Goal: Use online tool/utility: Utilize a website feature to perform a specific function

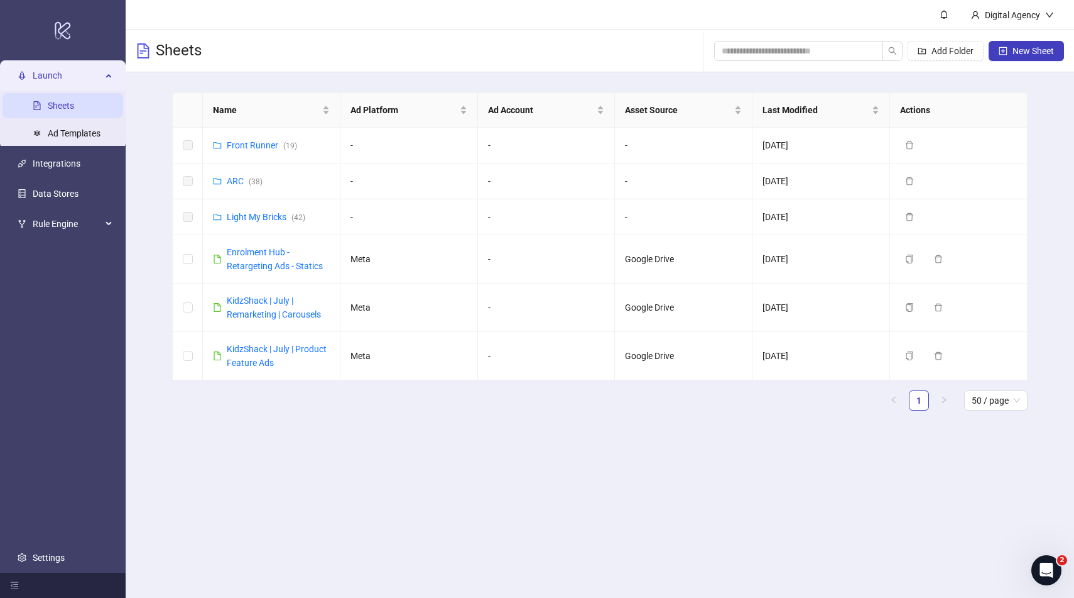
click at [144, 114] on div "Name Ad Platform Ad Account Asset Source Last Modified Actions Front Runner ( 1…" at bounding box center [600, 256] width 949 height 368
click at [245, 142] on link "Front Runner ( 19 )" at bounding box center [262, 145] width 70 height 10
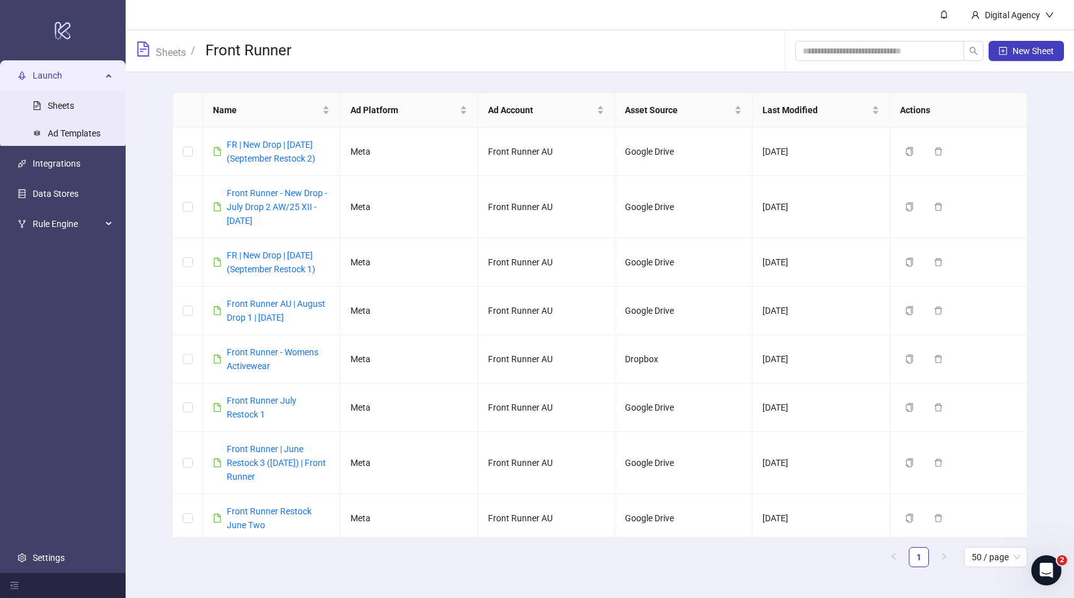
click at [424, 43] on div "Sheets / Front Runner New Sheet" at bounding box center [600, 51] width 949 height 42
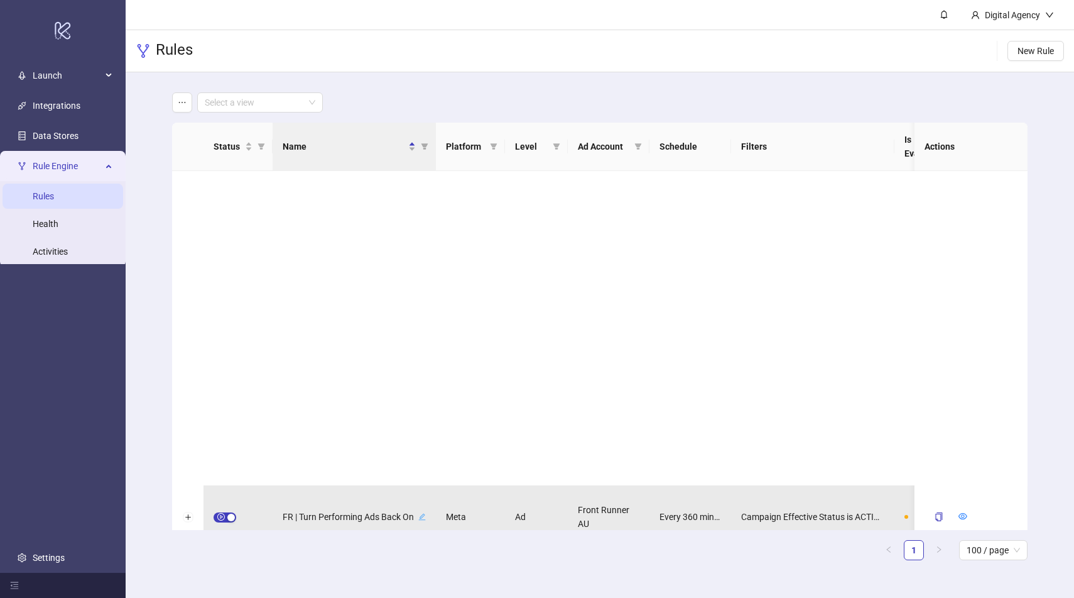
scroll to position [328, 0]
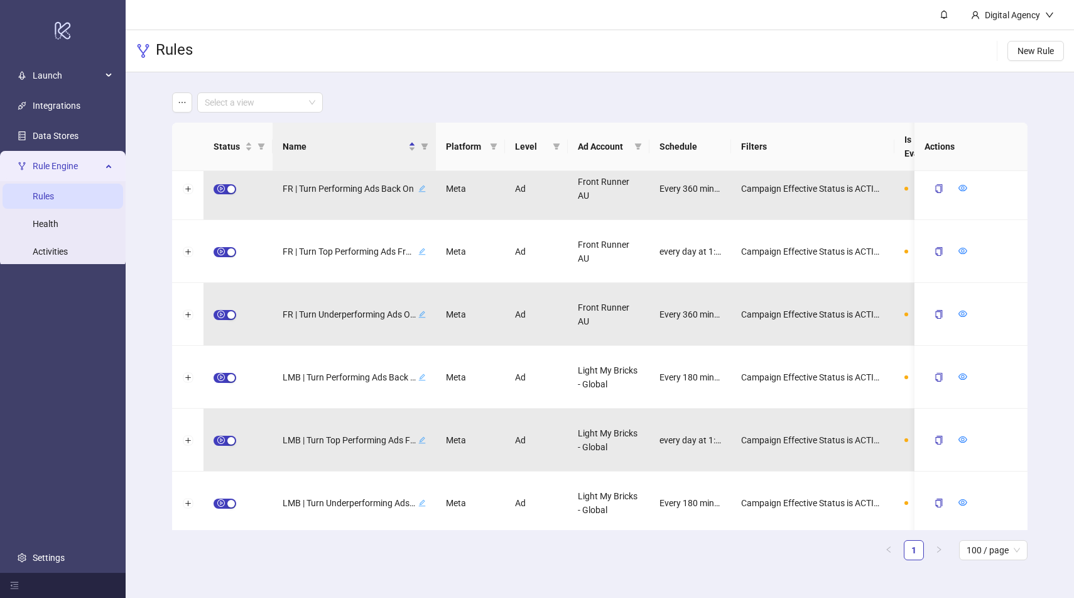
click at [605, 40] on div "Rules New Rule" at bounding box center [600, 51] width 949 height 42
